Goal: Navigation & Orientation: Find specific page/section

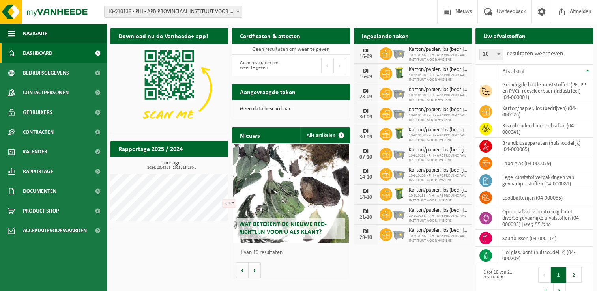
click at [167, 252] on div "Download nu de Vanheede+ app! Verberg Certificaten & attesten Bekijk uw certifi…" at bounding box center [352, 164] width 487 height 281
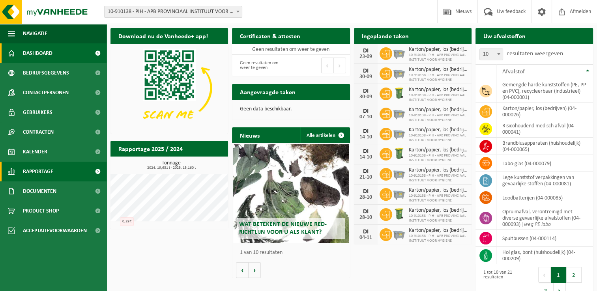
click at [43, 175] on span "Rapportage" at bounding box center [38, 172] width 30 height 20
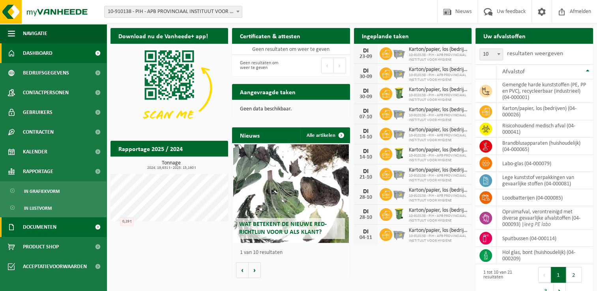
click at [62, 231] on link "Documenten" at bounding box center [53, 228] width 107 height 20
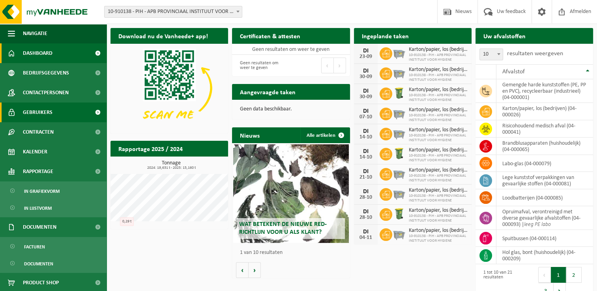
drag, startPoint x: 59, startPoint y: 258, endPoint x: 79, endPoint y: 103, distance: 156.8
click at [59, 258] on link "Documenten" at bounding box center [53, 263] width 103 height 15
click at [30, 247] on span "Facturen" at bounding box center [34, 247] width 21 height 15
click at [33, 250] on span "Facturen" at bounding box center [34, 247] width 21 height 15
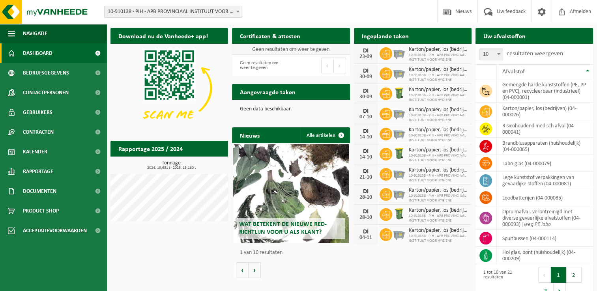
drag, startPoint x: 185, startPoint y: 256, endPoint x: 254, endPoint y: 53, distance: 214.5
click at [184, 256] on div "Download nu de Vanheede+ app! Verberg Certificaten & attesten Bekijk uw certifi…" at bounding box center [352, 164] width 487 height 281
click at [154, 270] on div "Download nu de Vanheede+ app! Verberg Certificaten & attesten Bekijk uw certifi…" at bounding box center [352, 164] width 487 height 281
click at [63, 148] on link "Kalender" at bounding box center [53, 152] width 107 height 20
click at [150, 242] on div "Download nu de Vanheede+ app! Verberg Certificaten & attesten Bekijk uw certifi…" at bounding box center [352, 164] width 487 height 281
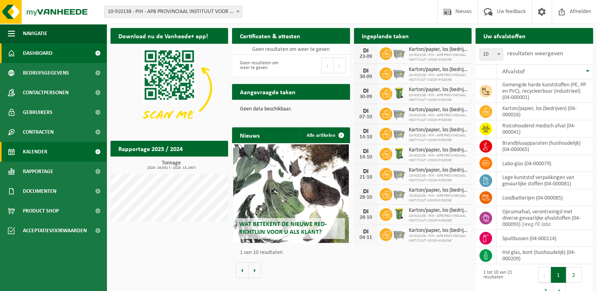
click at [41, 152] on span "Kalender" at bounding box center [35, 152] width 24 height 20
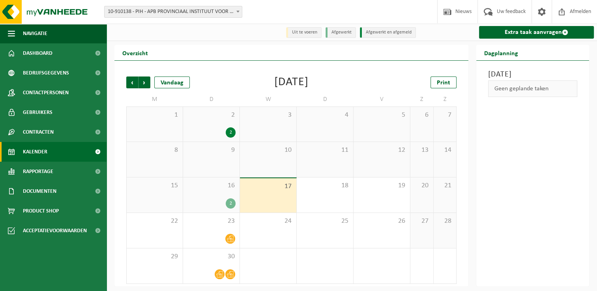
click at [199, 189] on span "16" at bounding box center [211, 186] width 49 height 9
click at [207, 195] on div "16 2" at bounding box center [211, 195] width 56 height 35
click at [217, 196] on div "16 2" at bounding box center [211, 195] width 56 height 35
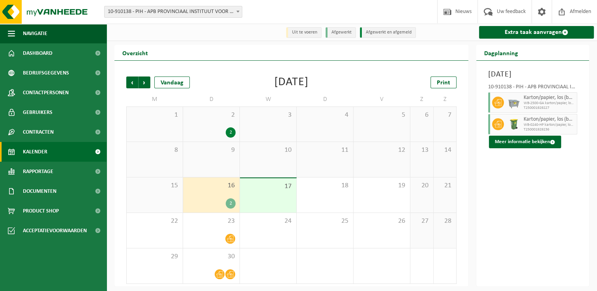
click at [204, 195] on div "16 2" at bounding box center [211, 195] width 56 height 35
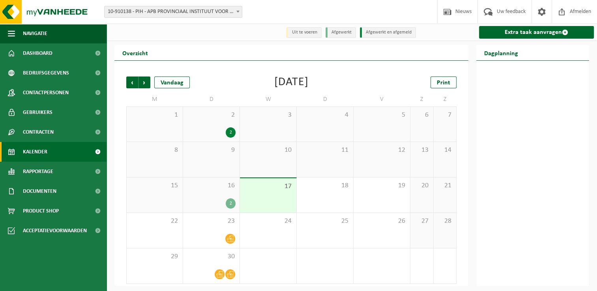
click at [207, 195] on div "16 2" at bounding box center [211, 195] width 56 height 35
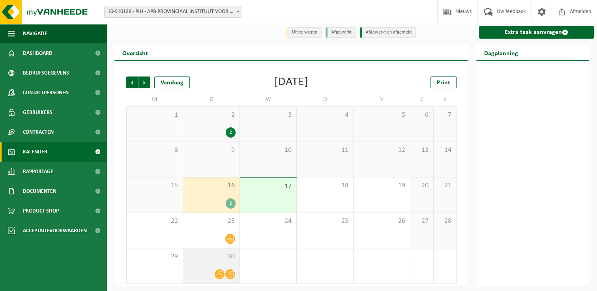
click at [206, 269] on div "30" at bounding box center [211, 266] width 56 height 35
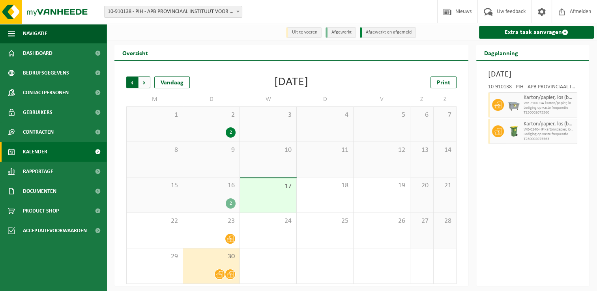
click at [146, 84] on span "Volgende" at bounding box center [145, 83] width 12 height 12
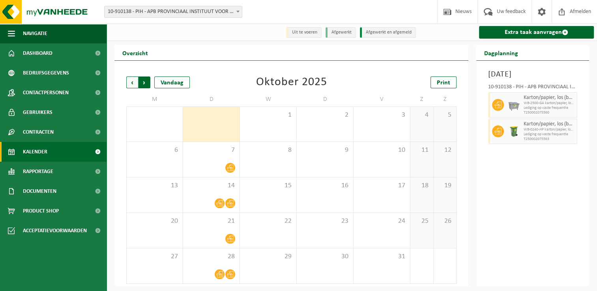
click at [135, 84] on span "Vorige" at bounding box center [132, 83] width 12 height 12
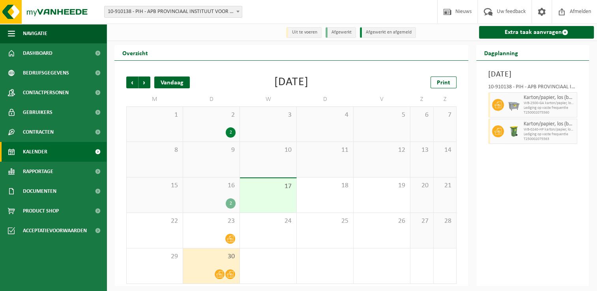
click at [156, 85] on div "Vandaag" at bounding box center [172, 83] width 36 height 12
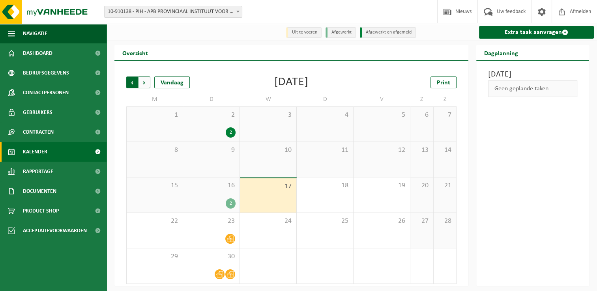
click at [145, 85] on span "Volgende" at bounding box center [145, 83] width 12 height 12
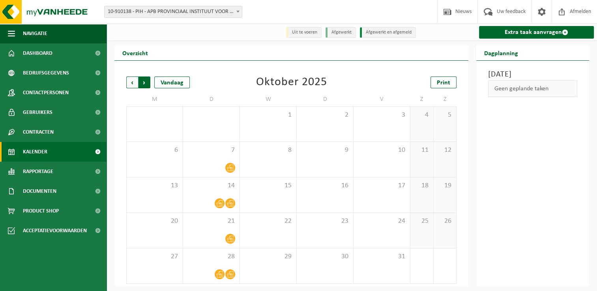
click at [129, 84] on span "Vorige" at bounding box center [132, 83] width 12 height 12
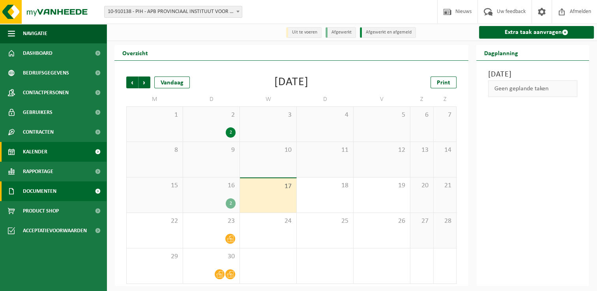
click at [39, 182] on span "Documenten" at bounding box center [40, 192] width 34 height 20
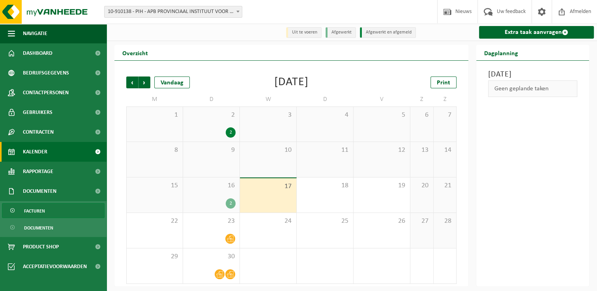
click at [42, 210] on span "Facturen" at bounding box center [34, 211] width 21 height 15
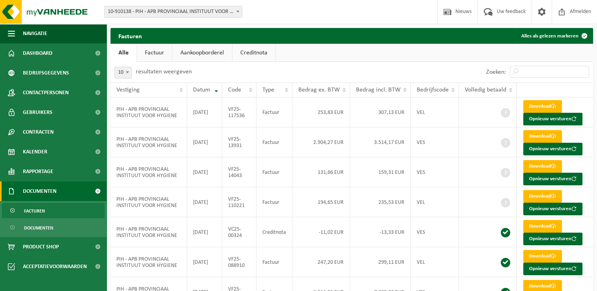
click at [357, 66] on div "Zoeken:" at bounding box center [473, 72] width 242 height 21
click at [41, 228] on span "Documenten" at bounding box center [38, 228] width 29 height 15
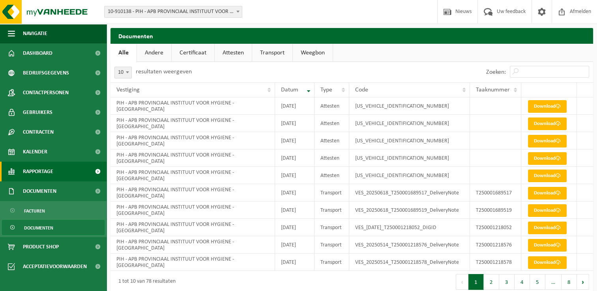
click at [53, 179] on span "Rapportage" at bounding box center [38, 172] width 30 height 20
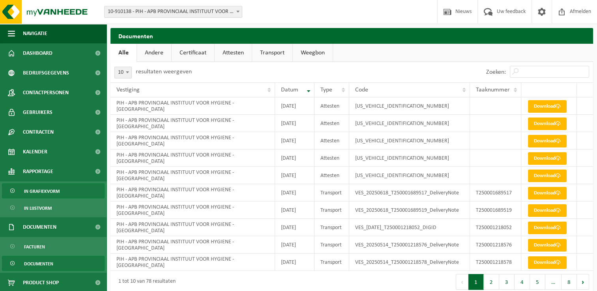
click at [55, 195] on span "In grafiekvorm" at bounding box center [42, 191] width 36 height 15
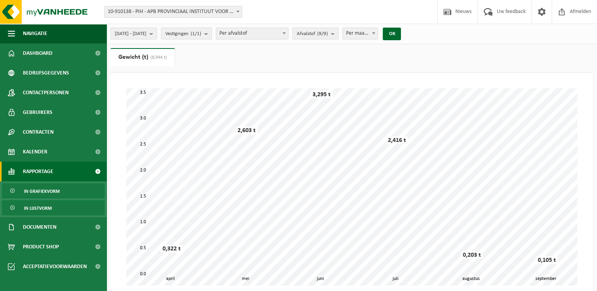
click at [57, 206] on link "In lijstvorm" at bounding box center [53, 208] width 103 height 15
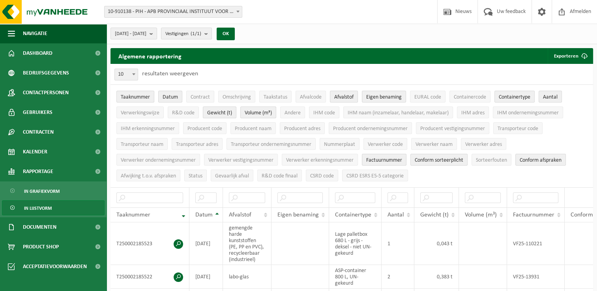
click at [55, 227] on span "Documenten" at bounding box center [40, 228] width 34 height 20
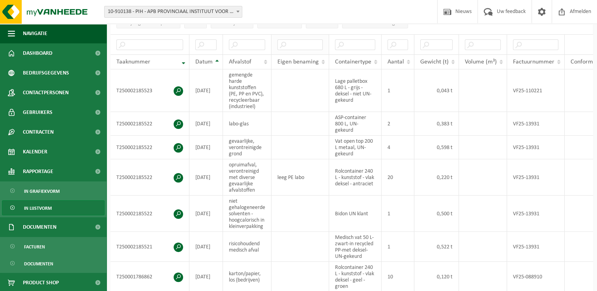
scroll to position [237, 0]
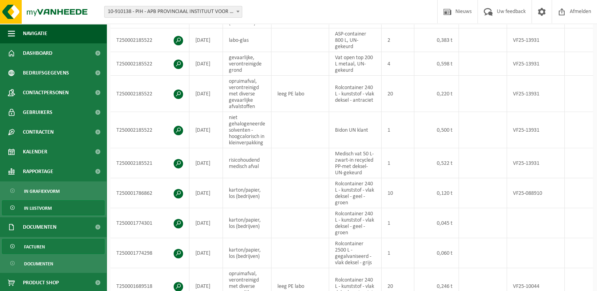
click at [60, 245] on link "Facturen" at bounding box center [53, 246] width 103 height 15
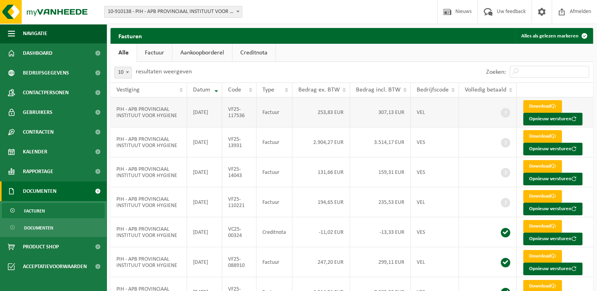
click at [272, 117] on td "Factuur" at bounding box center [275, 113] width 36 height 30
click at [340, 67] on div "10 25 50 100 10 resultaten weergeven" at bounding box center [232, 72] width 242 height 21
click at [342, 52] on ul "Alle Factuur Aankoopborderel Creditnota" at bounding box center [352, 53] width 483 height 18
click at [392, 32] on div "Facturen Alles als gelezen markeren" at bounding box center [352, 36] width 483 height 16
click at [48, 51] on span "Dashboard" at bounding box center [38, 53] width 30 height 20
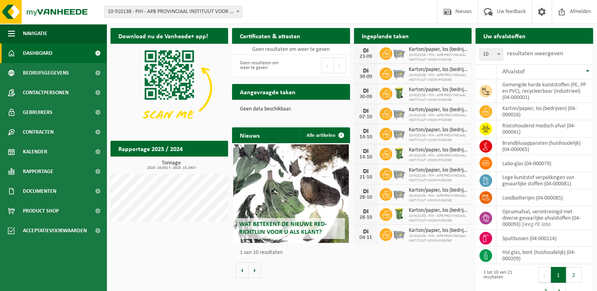
click at [203, 249] on div "Download nu de Vanheede+ app! Verberg Certificaten & attesten Bekijk uw certifi…" at bounding box center [352, 164] width 487 height 281
click at [286, 110] on p "Geen data beschikbaar." at bounding box center [291, 110] width 102 height 6
drag, startPoint x: 286, startPoint y: 110, endPoint x: 300, endPoint y: 110, distance: 14.2
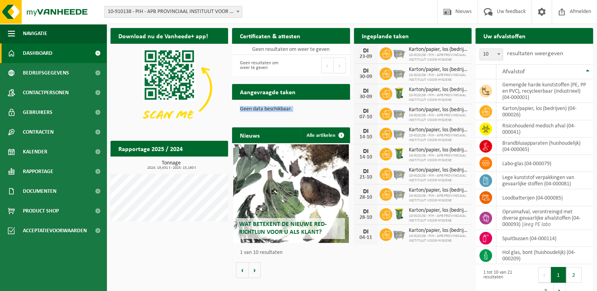
click at [300, 110] on p "Geen data beschikbaar." at bounding box center [291, 110] width 102 height 6
click at [302, 111] on p "Geen data beschikbaar." at bounding box center [291, 110] width 102 height 6
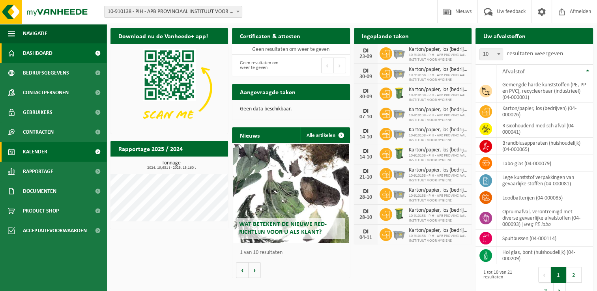
click at [40, 154] on span "Kalender" at bounding box center [35, 152] width 24 height 20
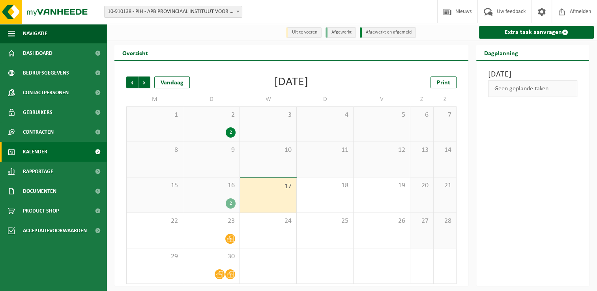
click at [439, 54] on div "Overzicht" at bounding box center [291, 53] width 354 height 16
click at [295, 81] on div "September 2025" at bounding box center [291, 83] width 34 height 12
click at [393, 63] on div "Vorige Volgende Vandaag September 2025 Print M D W D V Z Z 1 2 2 3 4 5 6 7 8 9 …" at bounding box center [291, 174] width 354 height 226
click at [274, 79] on div "September 2025" at bounding box center [291, 83] width 34 height 12
click at [317, 90] on div "Vorige Volgende Vandaag September 2025 Print M D W D V Z Z 1 2 2 3 4 5 6 7 8 9 …" at bounding box center [291, 180] width 338 height 223
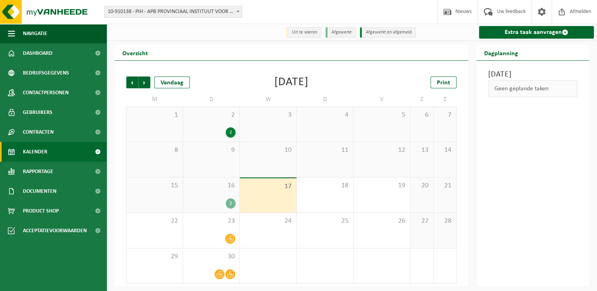
click at [292, 86] on div "September 2025" at bounding box center [291, 83] width 34 height 12
click at [292, 83] on div "September 2025" at bounding box center [291, 83] width 34 height 12
drag, startPoint x: 266, startPoint y: 88, endPoint x: 257, endPoint y: 83, distance: 9.9
click at [274, 88] on div "September 2025" at bounding box center [291, 83] width 34 height 12
click at [274, 81] on div "September 2025" at bounding box center [291, 83] width 34 height 12
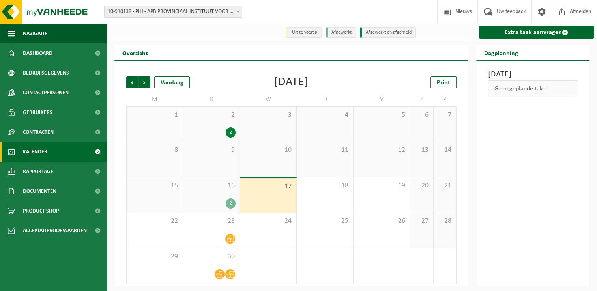
click at [285, 84] on div "September 2025" at bounding box center [291, 83] width 34 height 12
click at [288, 74] on div "Vorige Volgende Vandaag September 2025 Print M D W D V Z Z 1 2 2 3 4 5 6 7 8 9 …" at bounding box center [291, 180] width 338 height 223
click at [118, 205] on div "Vorige Volgende Vandaag September 2025 Print M D W D V Z Z 1 2 2 3 4 5 6 7 8 9 …" at bounding box center [291, 174] width 354 height 226
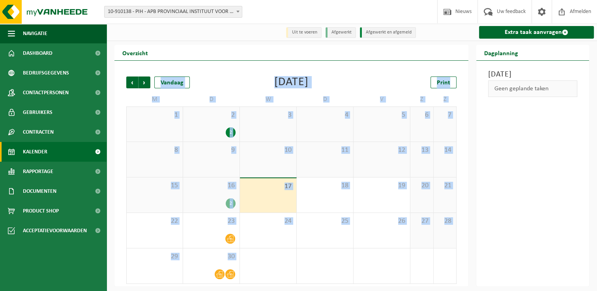
click at [118, 205] on div "Vorige Volgende Vandaag September 2025 Print M D W D V Z Z 1 2 2 3 4 5 6 7 8 9 …" at bounding box center [291, 174] width 354 height 226
drag, startPoint x: 118, startPoint y: 205, endPoint x: 118, endPoint y: 211, distance: 5.9
click at [118, 211] on div "Vorige Volgende Vandaag September 2025 Print M D W D V Z Z 1 2 2 3 4 5 6 7 8 9 …" at bounding box center [291, 174] width 354 height 226
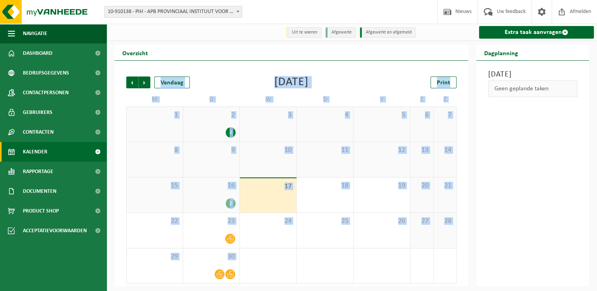
drag, startPoint x: 118, startPoint y: 211, endPoint x: 118, endPoint y: 215, distance: 4.3
click at [118, 215] on div "Vorige Volgende Vandaag September 2025 Print M D W D V Z Z 1 2 2 3 4 5 6 7 8 9 …" at bounding box center [291, 174] width 354 height 226
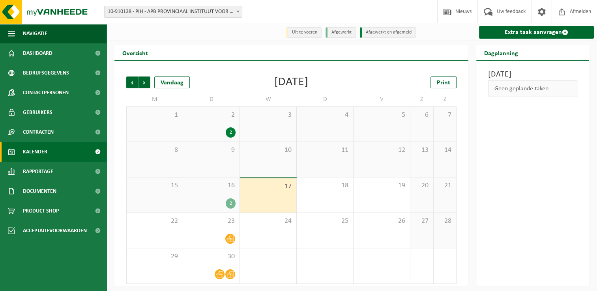
click at [296, 84] on div "September 2025" at bounding box center [291, 83] width 34 height 12
drag, startPoint x: 296, startPoint y: 84, endPoint x: 278, endPoint y: 86, distance: 17.9
click at [278, 86] on div "September 2025" at bounding box center [291, 83] width 34 height 12
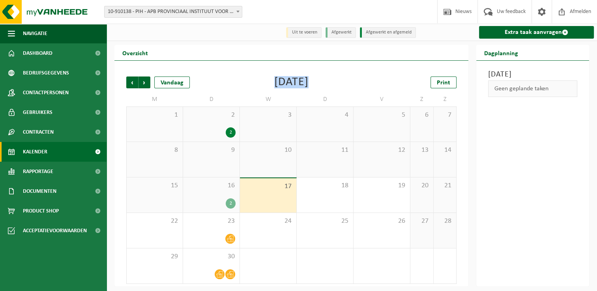
click at [278, 86] on div "September 2025" at bounding box center [291, 83] width 34 height 12
drag, startPoint x: 278, startPoint y: 86, endPoint x: 262, endPoint y: 91, distance: 17.0
click at [262, 91] on div "Vorige Volgende Vandaag September 2025 Print M D W D V Z Z 1 2 2 3 4 5 6 7 8 9 …" at bounding box center [291, 180] width 338 height 223
click at [245, 90] on div "Vorige Volgende Vandaag September 2025 Print M D W D V Z Z 1 2 2 3 4 5 6 7 8 9 …" at bounding box center [291, 180] width 338 height 223
drag, startPoint x: 238, startPoint y: 90, endPoint x: 350, endPoint y: 88, distance: 111.8
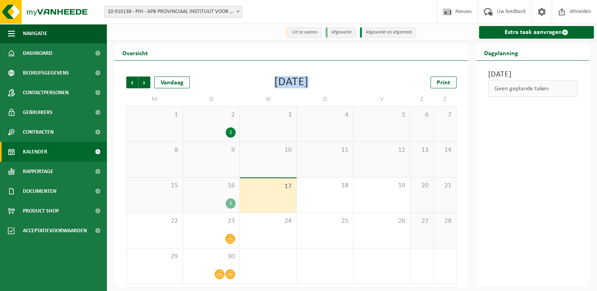
click at [350, 88] on div "Vorige Volgende Vandaag September 2025 Print M D W D V Z Z 1 2 2 3 4 5 6 7 8 9 …" at bounding box center [291, 180] width 338 height 223
drag, startPoint x: 350, startPoint y: 88, endPoint x: 292, endPoint y: 93, distance: 58.7
click at [292, 93] on div "Vorige Volgende Vandaag September 2025 Print M D W D V Z Z 1 2 2 3 4 5 6 7 8 9 …" at bounding box center [291, 180] width 338 height 223
click at [292, 93] on td "W" at bounding box center [268, 99] width 57 height 14
drag, startPoint x: 292, startPoint y: 93, endPoint x: 277, endPoint y: 86, distance: 16.3
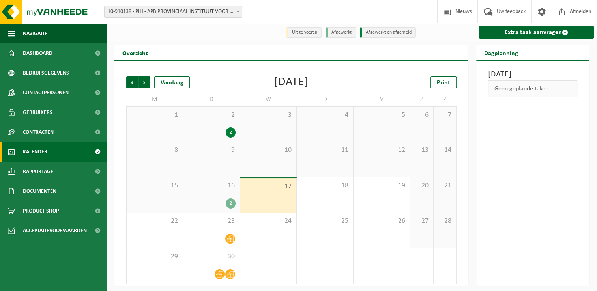
click at [277, 86] on div "[DATE]" at bounding box center [291, 83] width 34 height 12
click at [240, 81] on div "Vorige Volgende Vandaag September 2025 Print" at bounding box center [291, 83] width 330 height 12
click at [309, 80] on div "[DATE]" at bounding box center [291, 83] width 34 height 12
click at [51, 52] on span "Dashboard" at bounding box center [38, 53] width 30 height 20
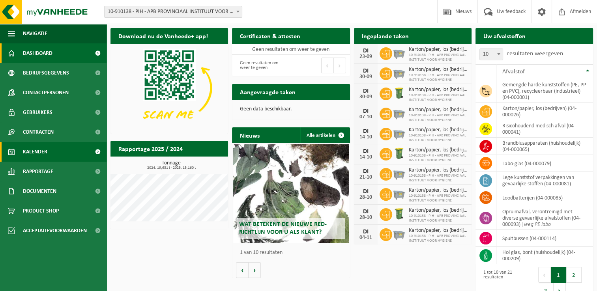
click at [45, 159] on span "Kalender" at bounding box center [35, 152] width 24 height 20
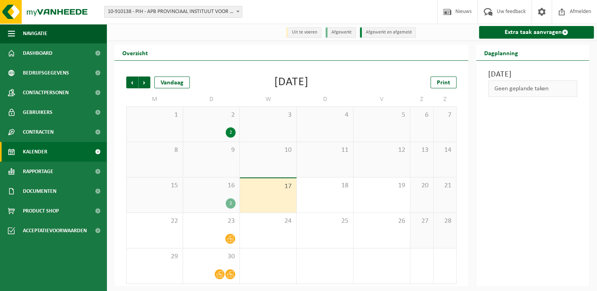
click at [309, 83] on div "[DATE]" at bounding box center [291, 83] width 34 height 12
click at [308, 83] on div "[DATE]" at bounding box center [291, 83] width 34 height 12
